Goal: Use online tool/utility: Utilize a website feature to perform a specific function

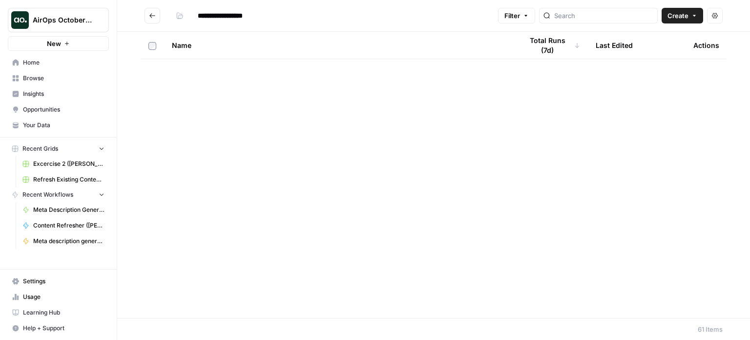
scroll to position [617, 0]
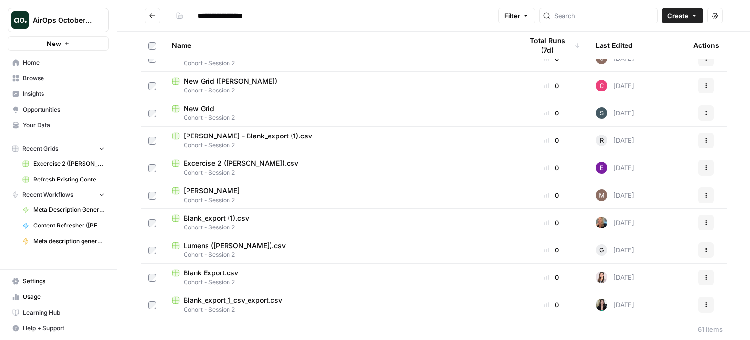
click at [228, 162] on span "Excercise 2 ([PERSON_NAME]).csv" at bounding box center [241, 163] width 115 height 10
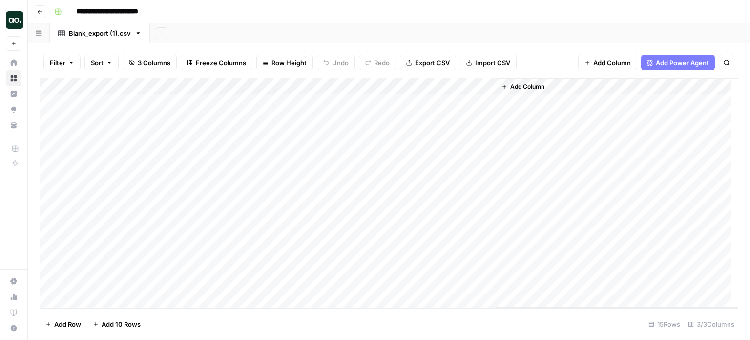
click at [43, 9] on icon "button" at bounding box center [40, 12] width 6 height 6
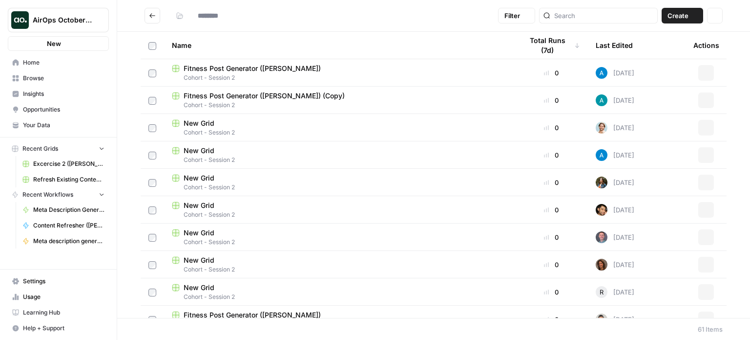
type input "**********"
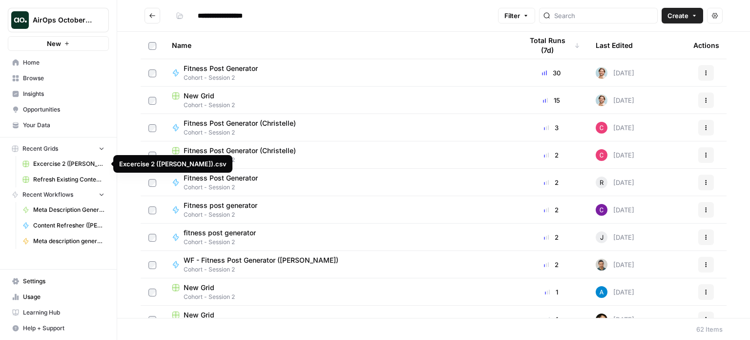
click at [65, 166] on span "Excercise 2 ([PERSON_NAME]).csv" at bounding box center [68, 163] width 71 height 9
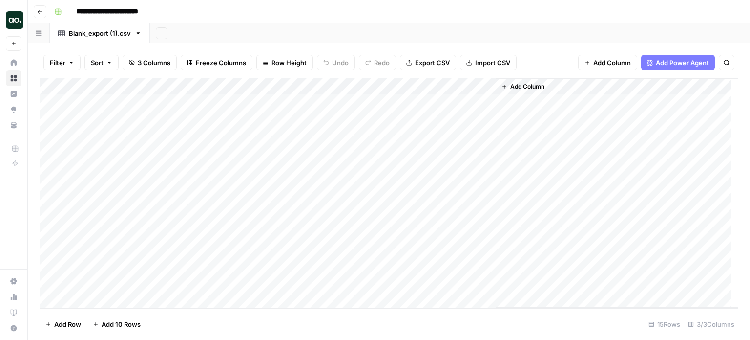
click at [39, 13] on icon "button" at bounding box center [40, 12] width 6 height 6
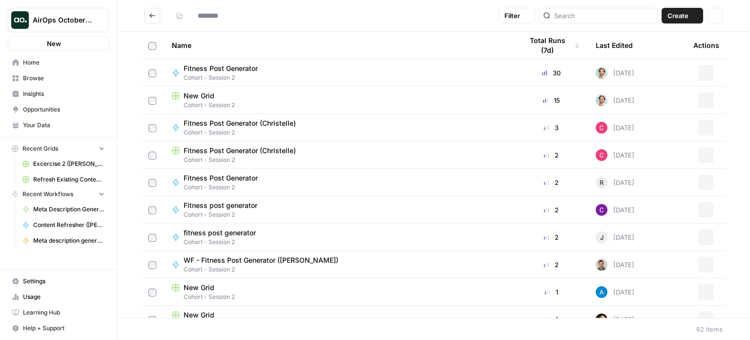
type input "**********"
click at [64, 180] on span "Refresh Existing Content (1)" at bounding box center [68, 179] width 71 height 9
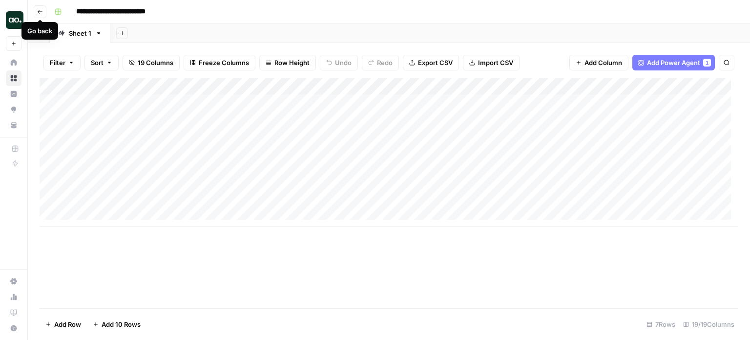
click at [42, 10] on icon "button" at bounding box center [40, 12] width 6 height 6
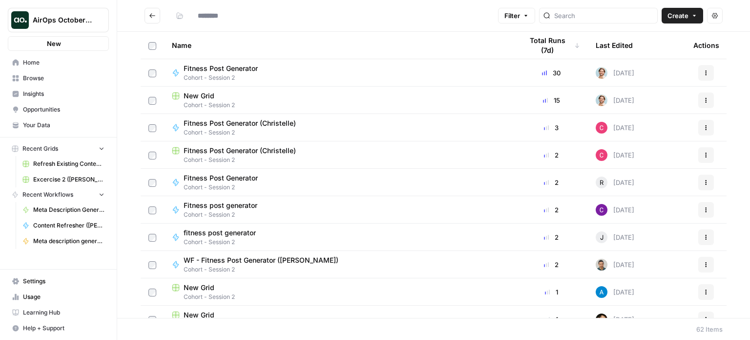
type input "**********"
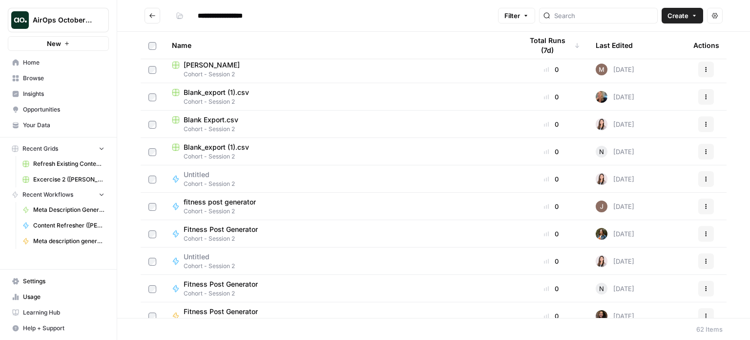
scroll to position [1437, 0]
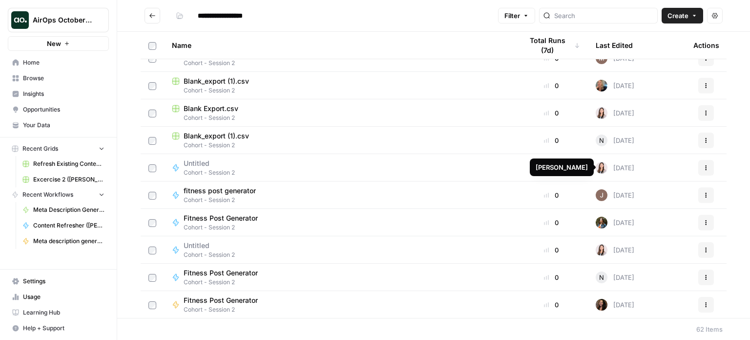
click at [596, 168] on img at bounding box center [602, 168] width 12 height 12
click at [208, 163] on span "Untitled" at bounding box center [205, 163] width 43 height 10
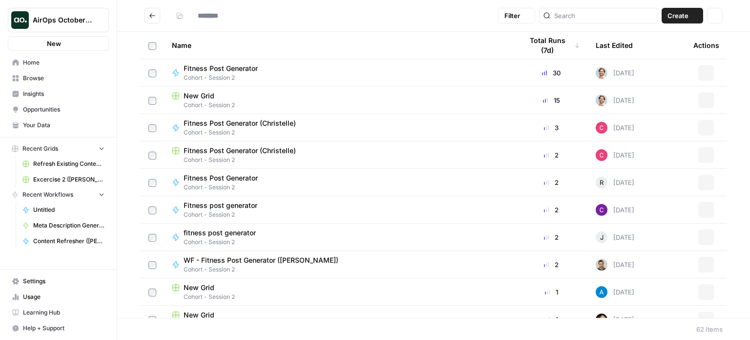
type input "**********"
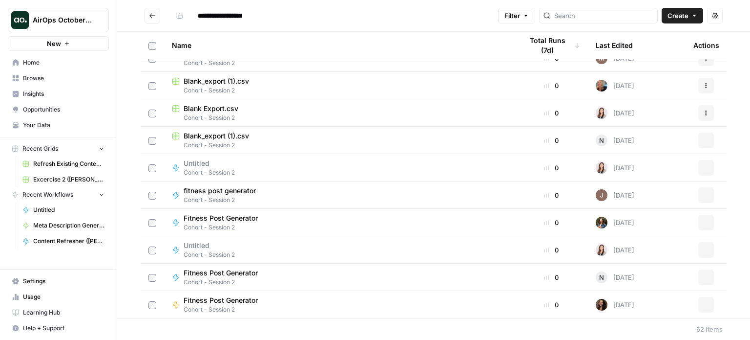
scroll to position [1340, 0]
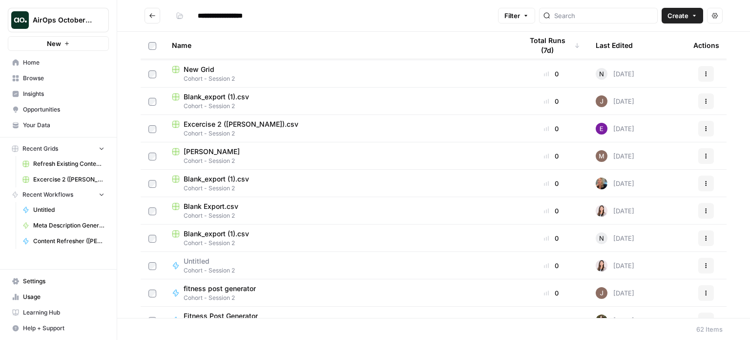
click at [224, 123] on span "Excercise 2 ([PERSON_NAME]).csv" at bounding box center [241, 124] width 115 height 10
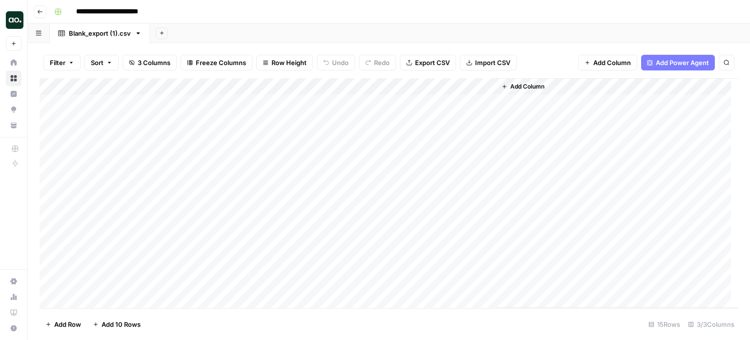
click at [40, 12] on icon "button" at bounding box center [40, 12] width 6 height 6
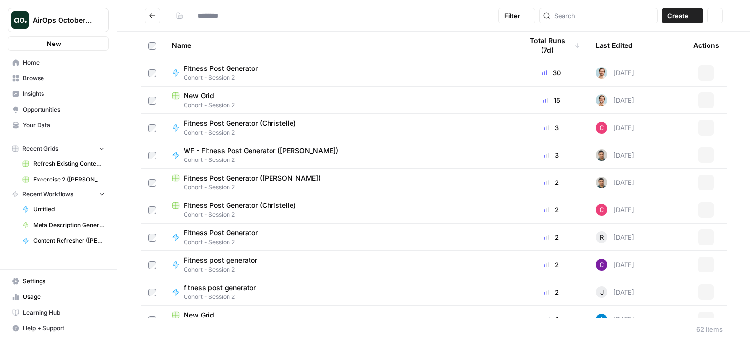
type input "**********"
click at [718, 17] on icon "button" at bounding box center [715, 16] width 6 height 6
click at [717, 17] on icon "button" at bounding box center [715, 16] width 6 height 6
click at [257, 19] on input "**********" at bounding box center [228, 16] width 71 height 16
click at [303, 23] on div "**********" at bounding box center [333, 16] width 322 height 16
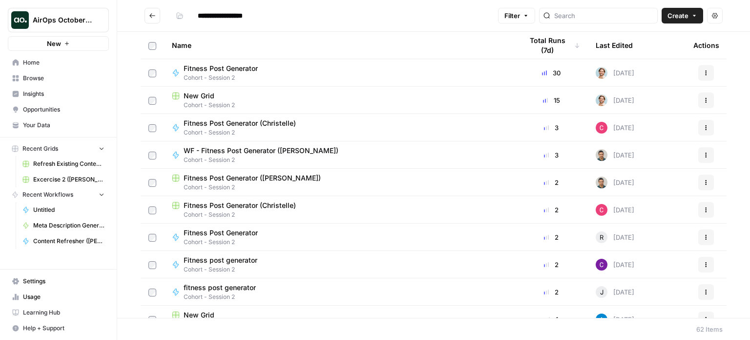
click at [211, 20] on input "**********" at bounding box center [228, 16] width 71 height 16
click at [303, 23] on div "**********" at bounding box center [333, 16] width 322 height 16
click at [35, 123] on span "Your Data" at bounding box center [64, 125] width 82 height 9
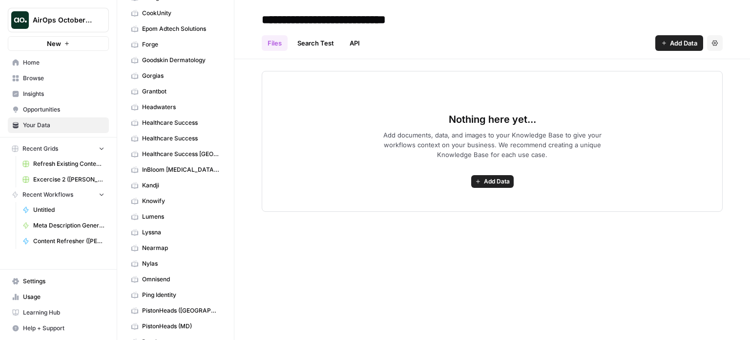
scroll to position [505, 0]
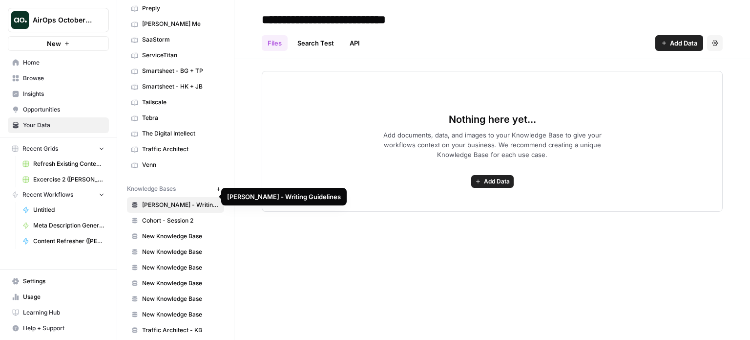
click at [180, 200] on span "[PERSON_NAME] - Writing Guidelines" at bounding box center [181, 204] width 78 height 9
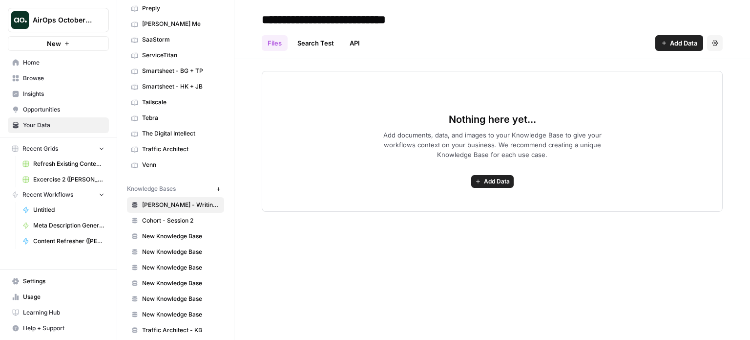
click at [176, 232] on span "New Knowledge Base" at bounding box center [181, 236] width 78 height 9
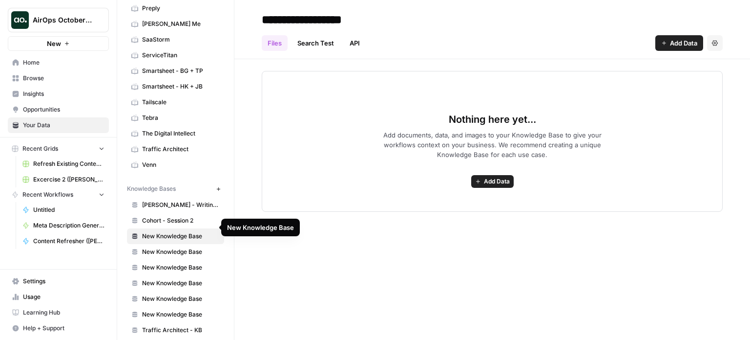
click at [177, 216] on span "Cohort - Session 2" at bounding box center [181, 220] width 78 height 9
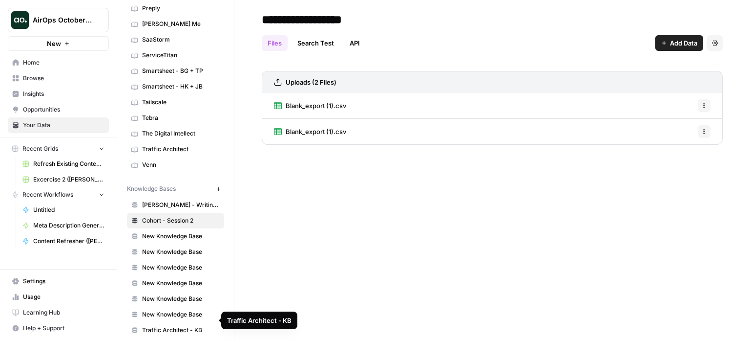
click at [182, 325] on span "Traffic Architect - KB" at bounding box center [181, 329] width 78 height 9
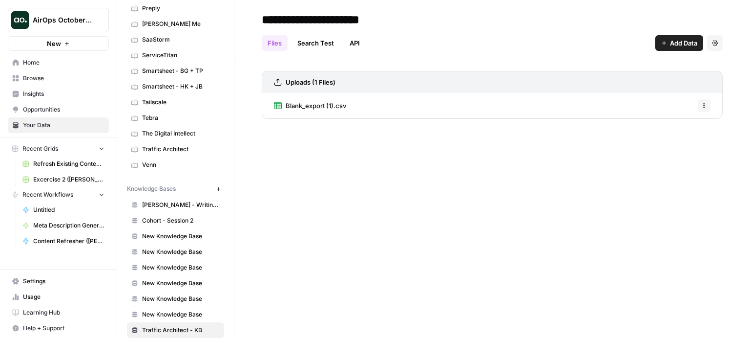
click at [182, 232] on span "New Knowledge Base" at bounding box center [181, 236] width 78 height 9
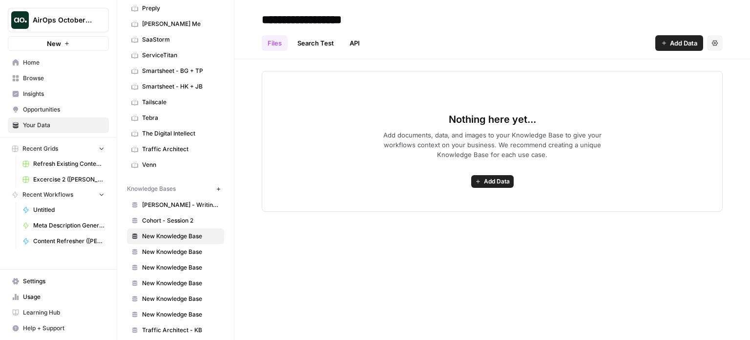
click at [167, 216] on span "Cohort - Session 2" at bounding box center [181, 220] width 78 height 9
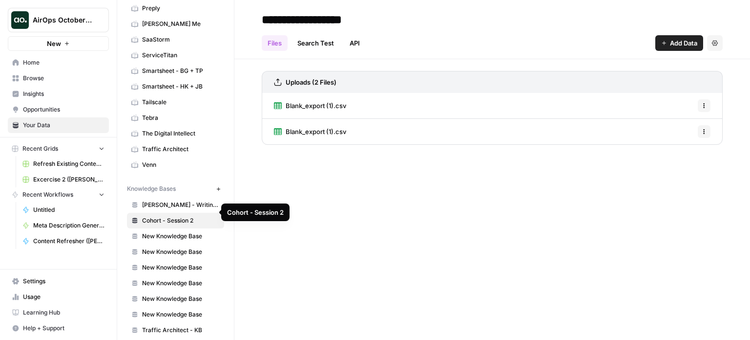
click at [177, 216] on span "Cohort - Session 2" at bounding box center [181, 220] width 78 height 9
click at [43, 207] on span "Untitled" at bounding box center [68, 209] width 71 height 9
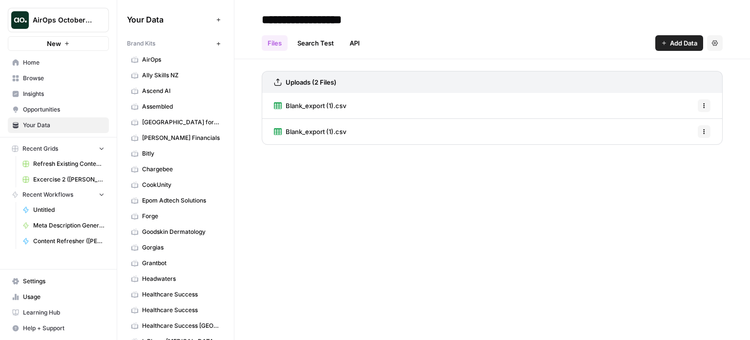
click at [66, 179] on span "Excercise 2 ([PERSON_NAME]).csv" at bounding box center [68, 179] width 71 height 9
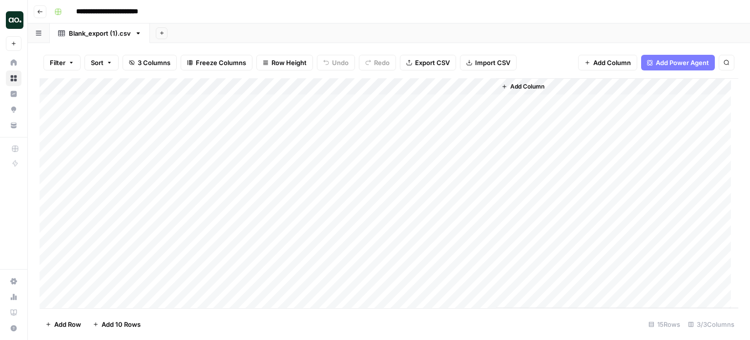
click at [524, 87] on span "Add Column" at bounding box center [528, 86] width 34 height 9
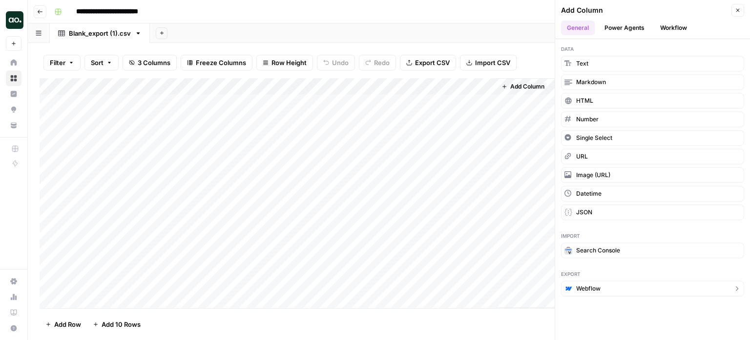
click at [595, 284] on span "Webflow" at bounding box center [589, 288] width 24 height 9
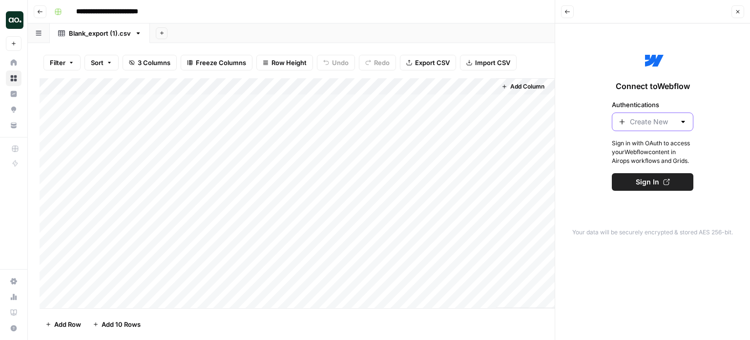
click at [674, 117] on input "Authentications" at bounding box center [652, 122] width 45 height 10
click at [686, 120] on div at bounding box center [684, 122] width 8 height 10
type input "Create New"
click at [711, 110] on div "Connect to Webflow Authentications Create New Sign in with OAuth to access your…" at bounding box center [652, 119] width 183 height 181
click at [569, 13] on icon "button" at bounding box center [568, 12] width 6 height 6
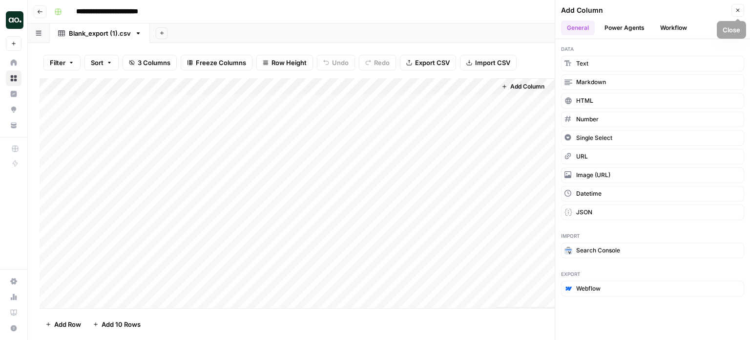
click at [677, 25] on button "Workflow" at bounding box center [674, 28] width 39 height 15
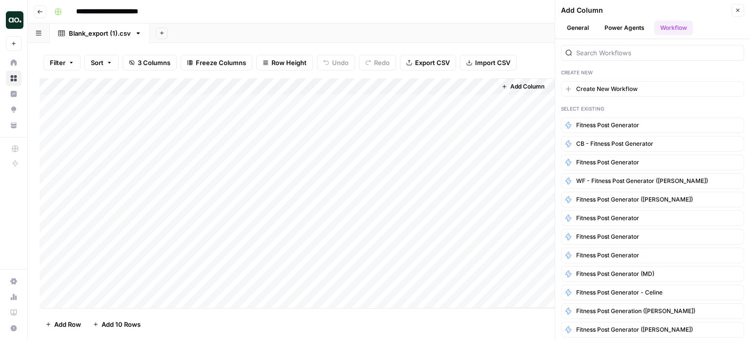
click at [585, 23] on button "General" at bounding box center [578, 28] width 34 height 15
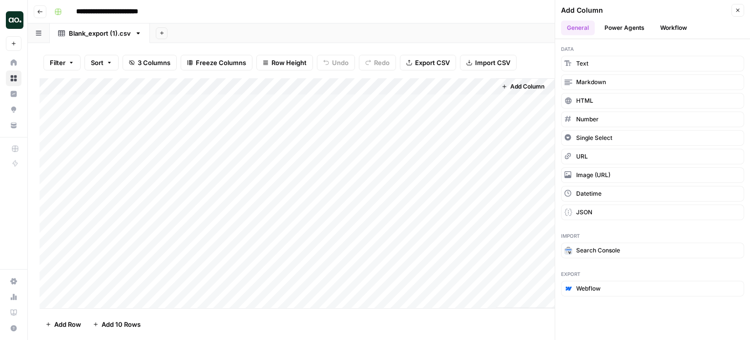
click at [678, 23] on button "Workflow" at bounding box center [674, 28] width 39 height 15
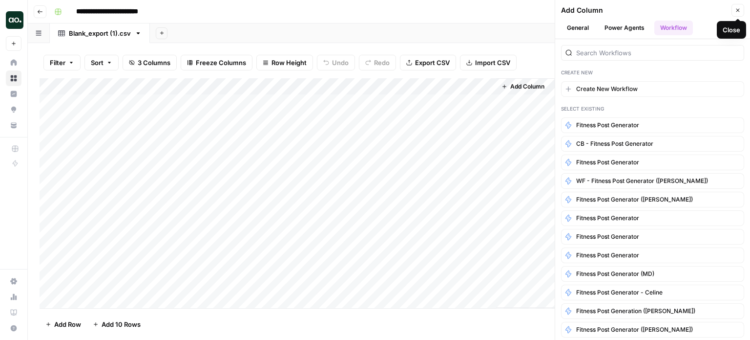
click at [742, 8] on button "Close" at bounding box center [738, 10] width 13 height 13
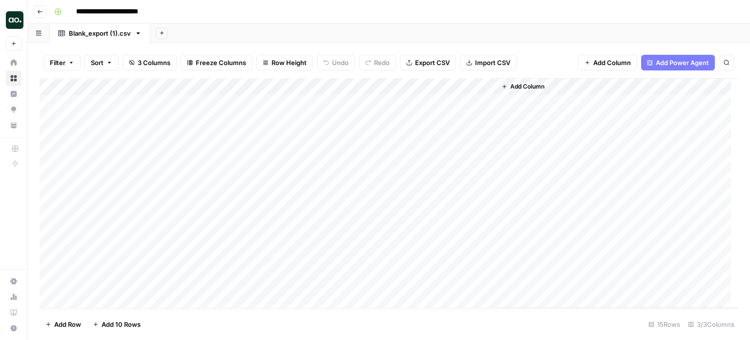
click at [45, 10] on button "Go back" at bounding box center [40, 11] width 13 height 13
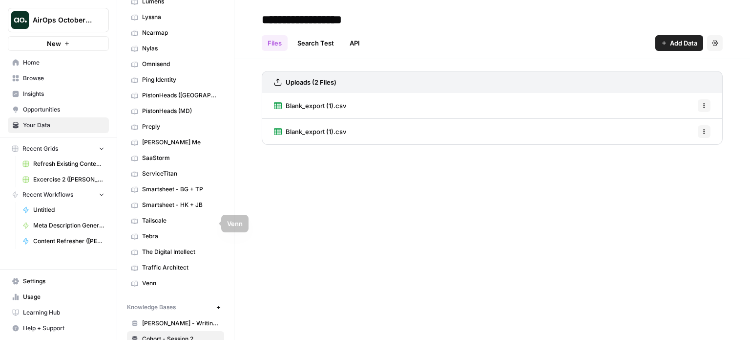
scroll to position [358, 0]
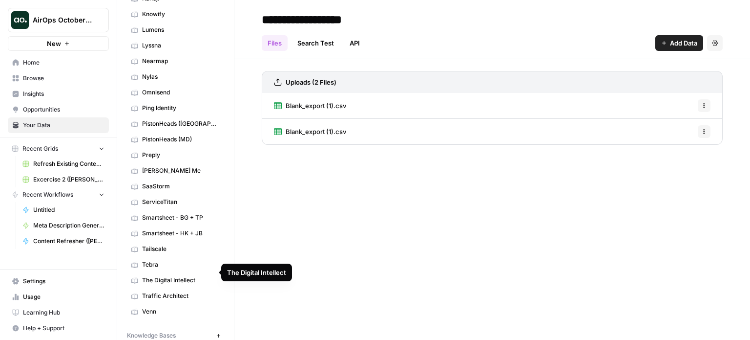
click at [155, 276] on span "The Digital Intellect" at bounding box center [181, 280] width 78 height 9
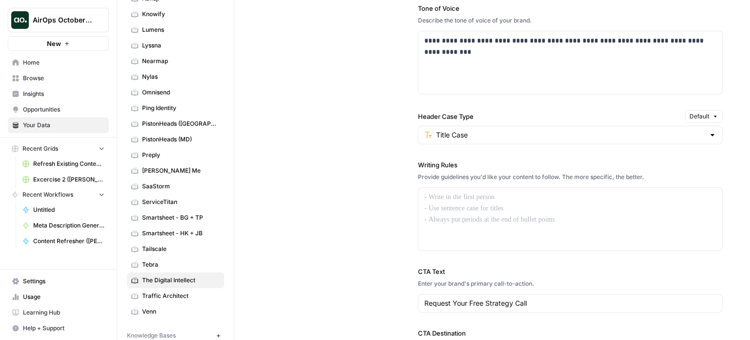
scroll to position [782, 0]
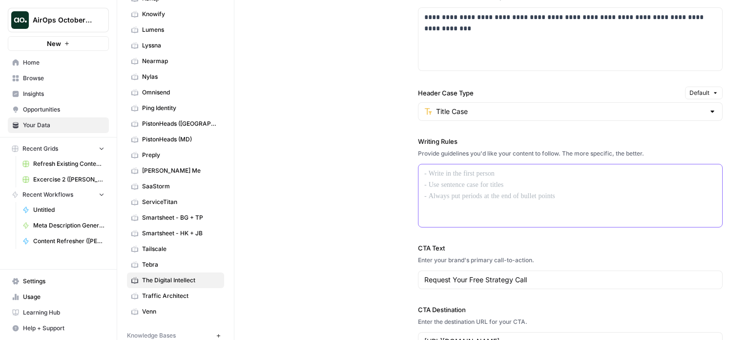
click at [475, 178] on div at bounding box center [571, 195] width 304 height 63
click at [373, 215] on div "**********" at bounding box center [492, 107] width 461 height 525
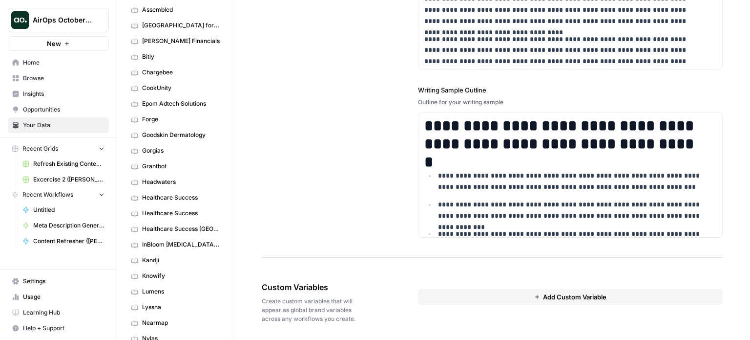
scroll to position [0, 0]
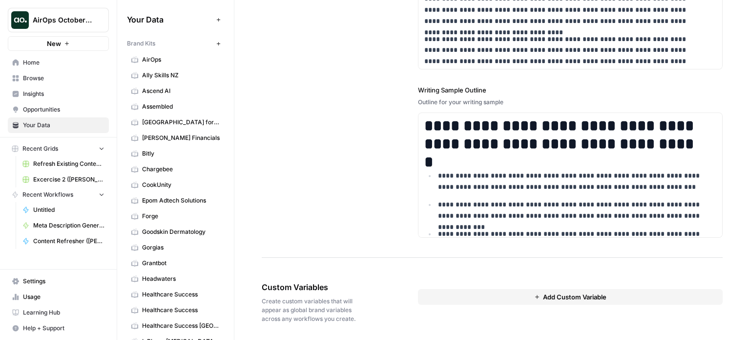
click at [113, 22] on div "AirOps October Cohort New" at bounding box center [58, 25] width 117 height 51
click at [117, 21] on icon "button" at bounding box center [118, 19] width 7 height 7
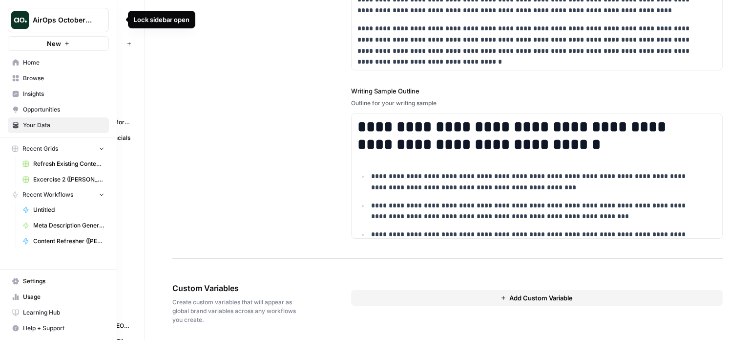
click at [118, 19] on icon "button" at bounding box center [118, 19] width 7 height 7
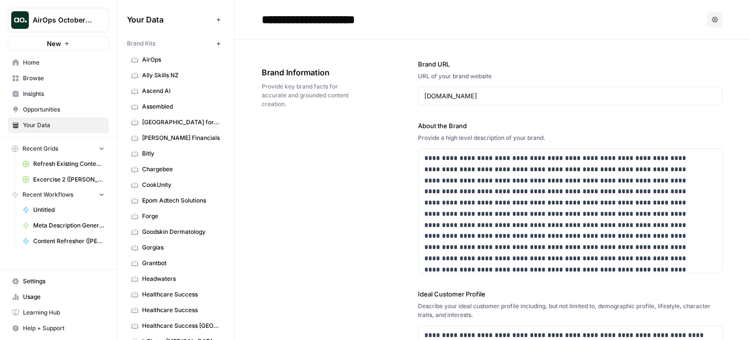
click at [25, 111] on span "Opportunities" at bounding box center [64, 109] width 82 height 9
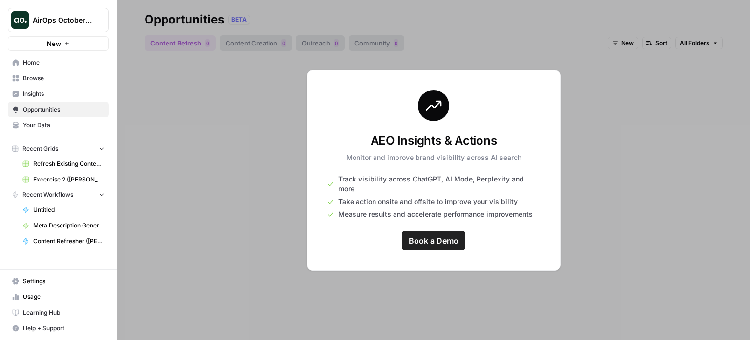
click at [26, 93] on span "Insights" at bounding box center [64, 93] width 82 height 9
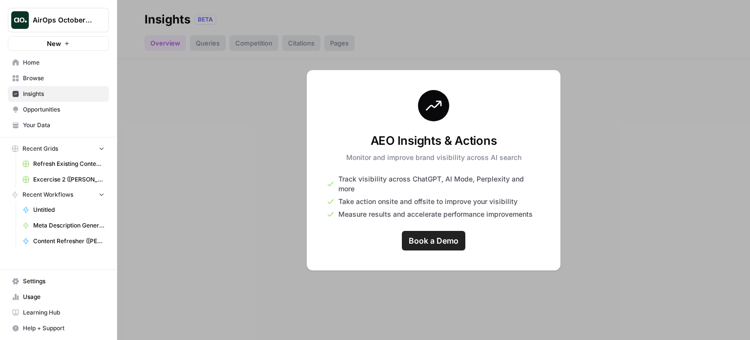
click at [32, 77] on span "Browse" at bounding box center [64, 78] width 82 height 9
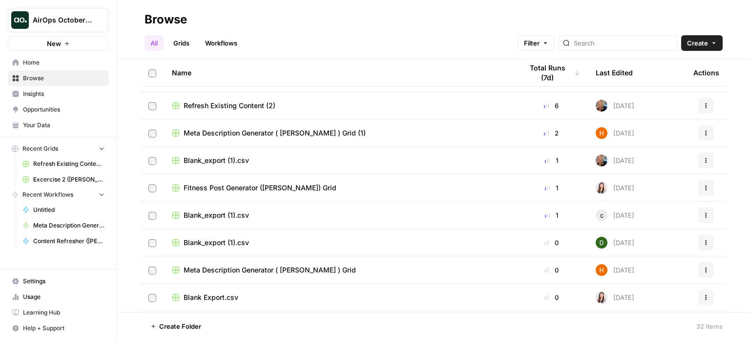
scroll to position [147, 0]
